Goal: Transaction & Acquisition: Subscribe to service/newsletter

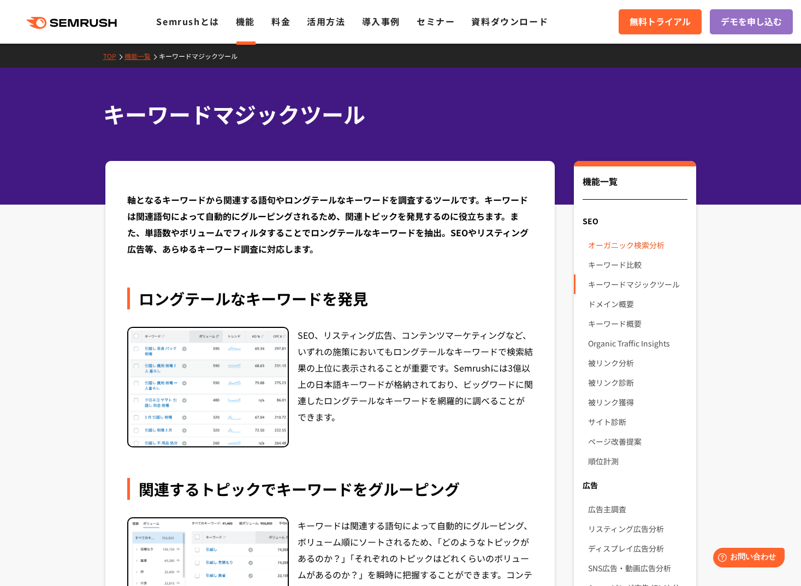
click at [628, 244] on link "オーガニック検索分析" at bounding box center [637, 245] width 99 height 20
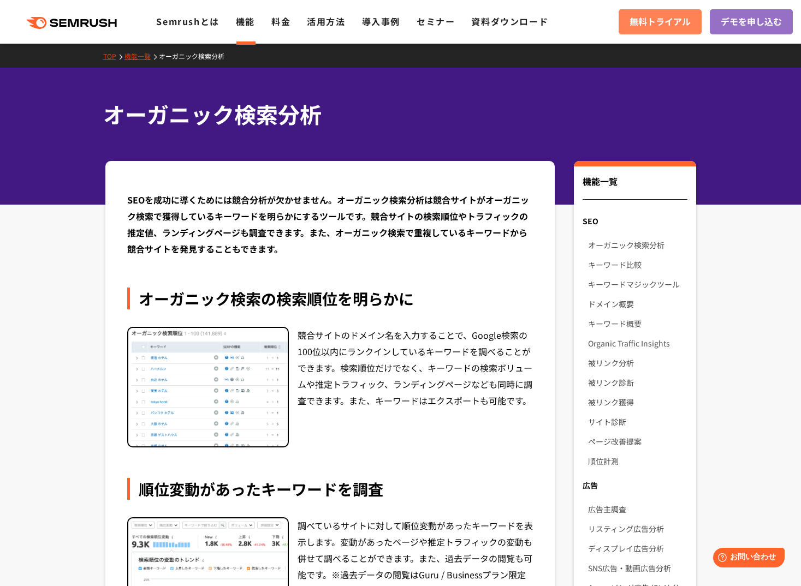
click at [642, 24] on span "無料トライアル" at bounding box center [659, 22] width 61 height 14
click at [639, 365] on link "被リンク分析" at bounding box center [637, 363] width 99 height 20
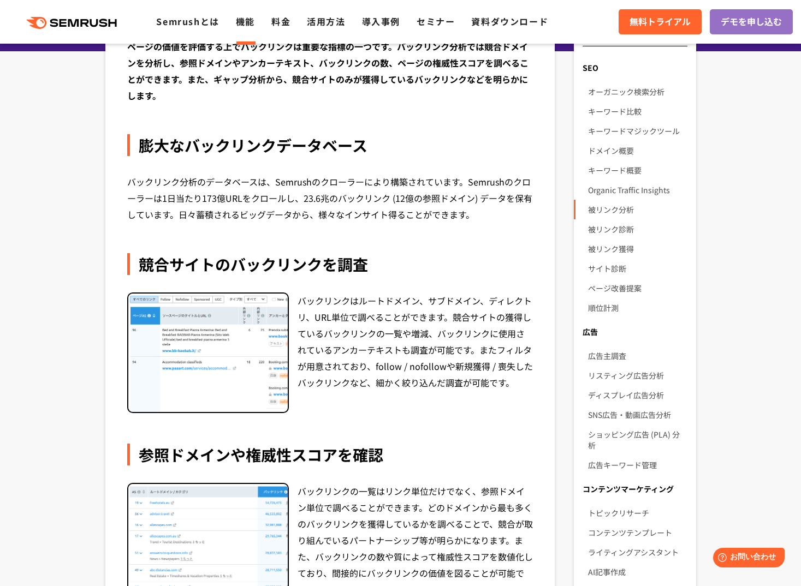
scroll to position [55, 0]
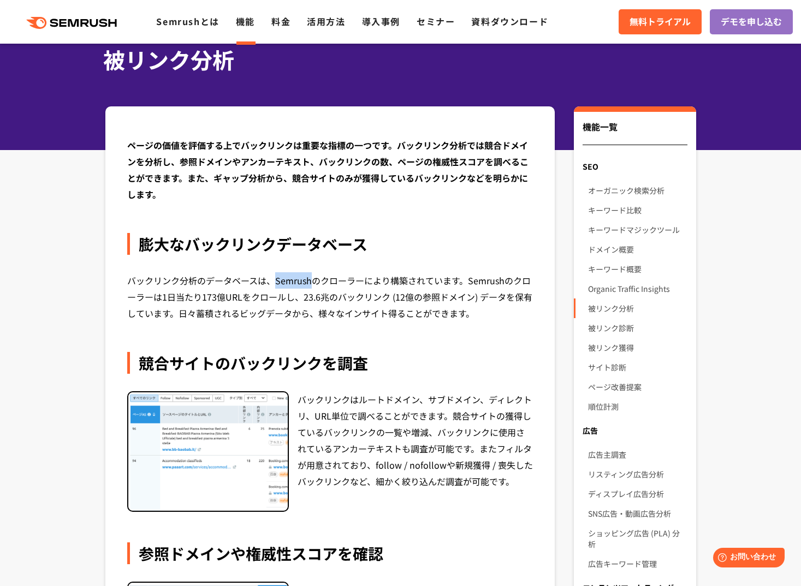
drag, startPoint x: 274, startPoint y: 281, endPoint x: 313, endPoint y: 283, distance: 39.3
click at [313, 283] on div "バックリンク分析のデータベースは、Semrushのクローラーにより構築されています。Semrushのクローラーは1日当たり173億URLをクロールし、23.6…" at bounding box center [330, 296] width 406 height 49
copy div "Semrush"
